Goal: Information Seeking & Learning: Learn about a topic

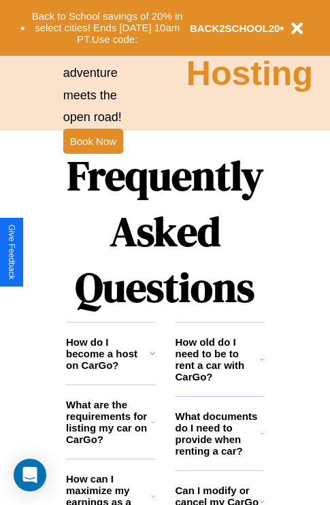
scroll to position [1648, 0]
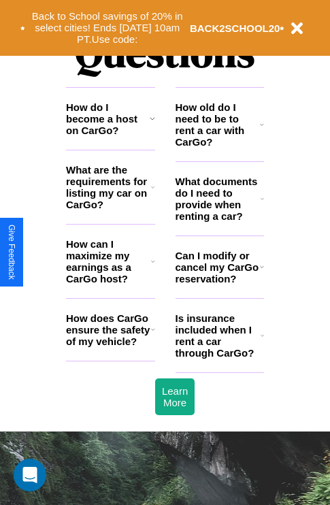
click at [152, 192] on icon at bounding box center [152, 187] width 3 height 11
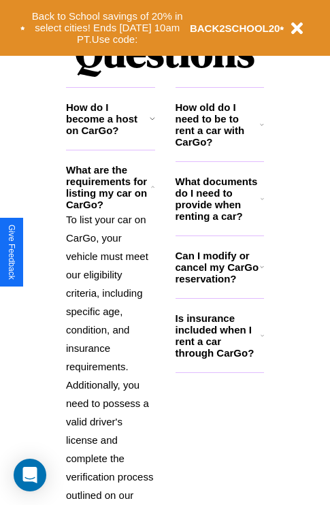
click at [110, 136] on h3 "How do I become a host on CarGo?" at bounding box center [108, 118] width 84 height 35
click at [261, 272] on icon at bounding box center [262, 266] width 4 height 11
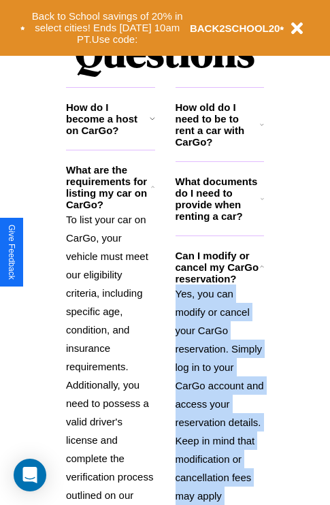
scroll to position [1744, 0]
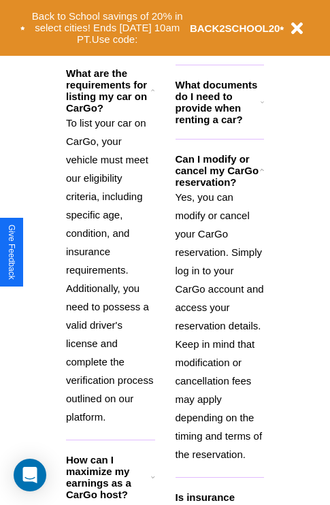
click at [152, 482] on icon at bounding box center [153, 476] width 4 height 11
click at [110, 268] on p "To list your car on CarGo, your vehicle must meet our eligibility criteria, inc…" at bounding box center [110, 270] width 89 height 312
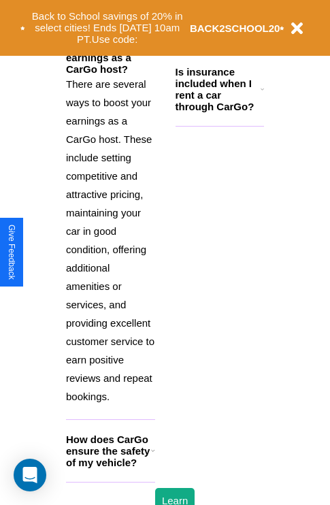
click at [110, 468] on h3 "How does CarGo ensure the safety of my vehicle?" at bounding box center [108, 450] width 85 height 35
